Goal: Transaction & Acquisition: Obtain resource

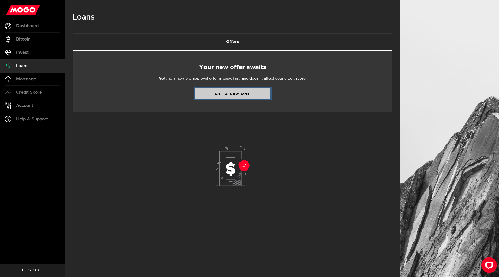
click at [229, 92] on link "Get a new one" at bounding box center [232, 93] width 75 height 11
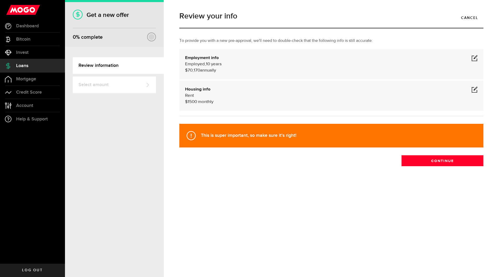
click at [476, 60] on span at bounding box center [475, 58] width 6 height 6
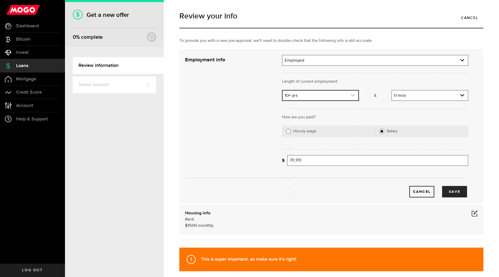
click at [351, 94] on icon "expand select" at bounding box center [353, 95] width 4 height 4
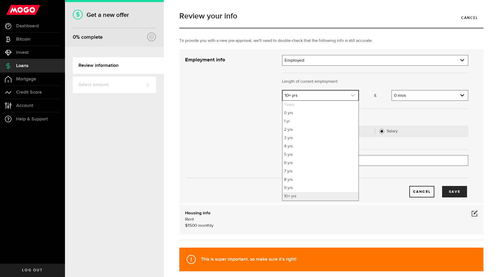
click at [351, 94] on icon "expand select" at bounding box center [353, 95] width 4 height 4
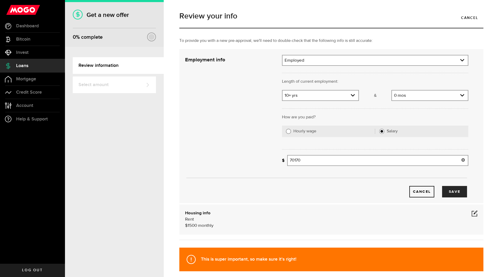
drag, startPoint x: 316, startPoint y: 161, endPoint x: 258, endPoint y: 161, distance: 58.5
click at [258, 161] on div "Employment info Employment type What's your employment situation like? Employed…" at bounding box center [326, 126] width 291 height 143
type input "83,505"
click at [449, 190] on button "Save" at bounding box center [454, 191] width 25 height 11
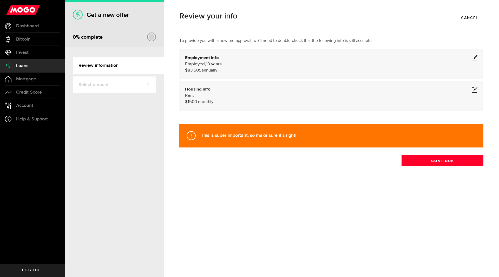
click at [476, 90] on span at bounding box center [475, 89] width 6 height 6
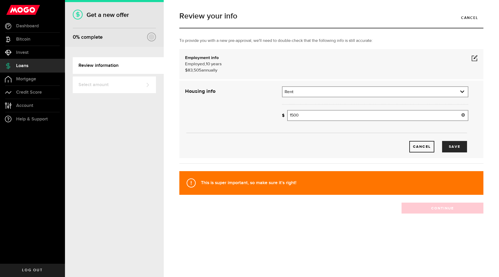
drag, startPoint x: 301, startPoint y: 115, endPoint x: 267, endPoint y: 117, distance: 34.4
click at [267, 117] on div "Housing info Residential status What's your residential status? Rent Residentia…" at bounding box center [326, 119] width 291 height 66
type input "1,250"
click at [459, 149] on button "Save" at bounding box center [454, 146] width 25 height 11
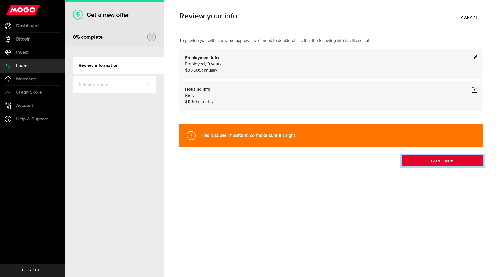
click at [438, 159] on button "Continue" at bounding box center [443, 160] width 82 height 11
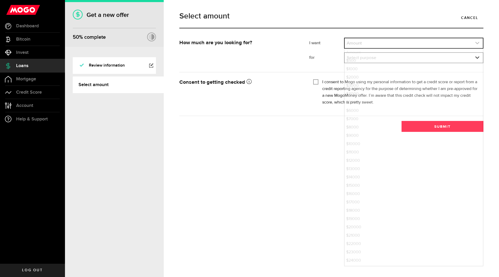
click at [351, 46] on link "expand select" at bounding box center [414, 43] width 138 height 10
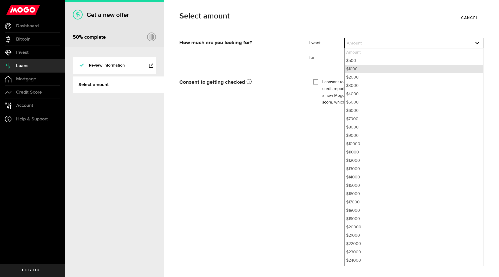
click at [354, 69] on li "$1000" at bounding box center [414, 69] width 138 height 8
select select "1000"
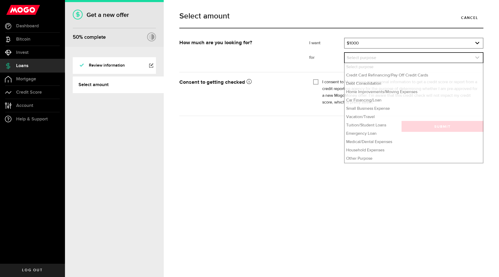
click at [355, 59] on link "expand select" at bounding box center [414, 58] width 138 height 10
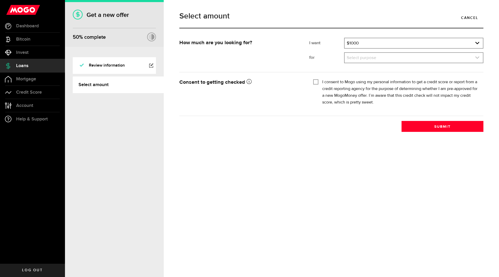
click at [478, 59] on icon "expand select" at bounding box center [477, 57] width 4 height 4
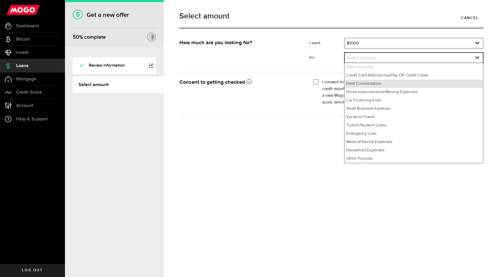
click at [373, 84] on li "Debt Consolidation" at bounding box center [414, 84] width 138 height 8
select select "Debt Consolidation"
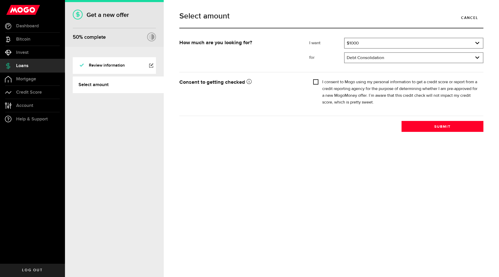
click at [316, 82] on input "I consent to Mogo using my personal information to get a credit score or report…" at bounding box center [315, 81] width 5 height 5
checkbox input "true"
click at [440, 125] on button "Submit" at bounding box center [443, 126] width 82 height 11
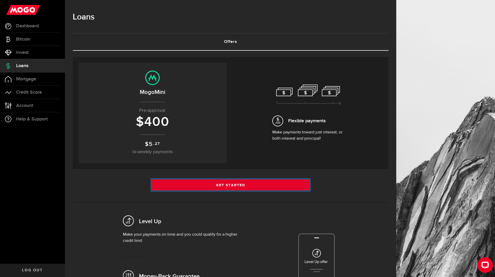
click at [235, 184] on link "Get Started" at bounding box center [231, 184] width 158 height 11
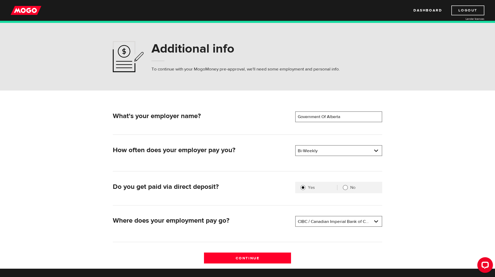
click at [463, 10] on link "Logout" at bounding box center [468, 10] width 33 height 10
